Goal: Task Accomplishment & Management: Manage account settings

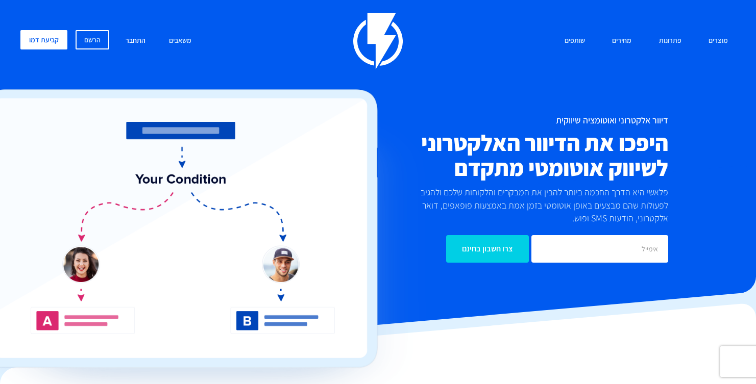
click at [142, 33] on link "התחבר" at bounding box center [135, 41] width 35 height 22
click at [102, 46] on link "הרשם" at bounding box center [93, 39] width 34 height 19
click at [140, 43] on link "התחבר" at bounding box center [135, 41] width 35 height 22
